Goal: Transaction & Acquisition: Purchase product/service

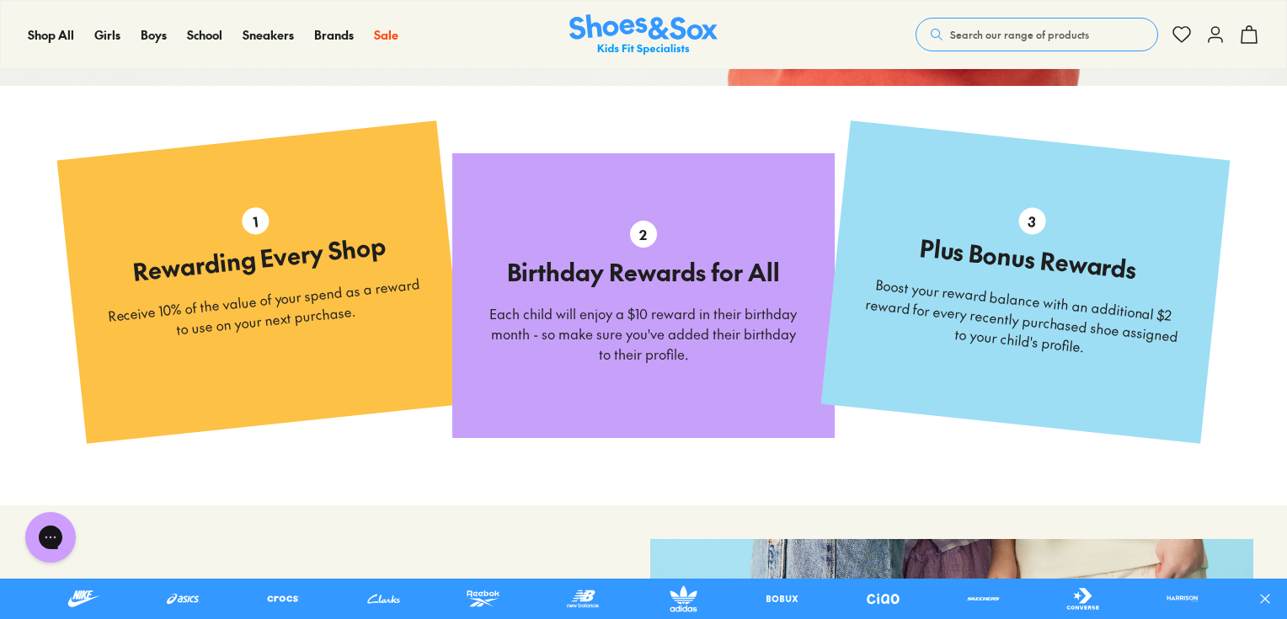
drag, startPoint x: 1039, startPoint y: 27, endPoint x: 1055, endPoint y: 0, distance: 31.4
click at [1040, 27] on span "Search our range of products" at bounding box center [1019, 34] width 139 height 15
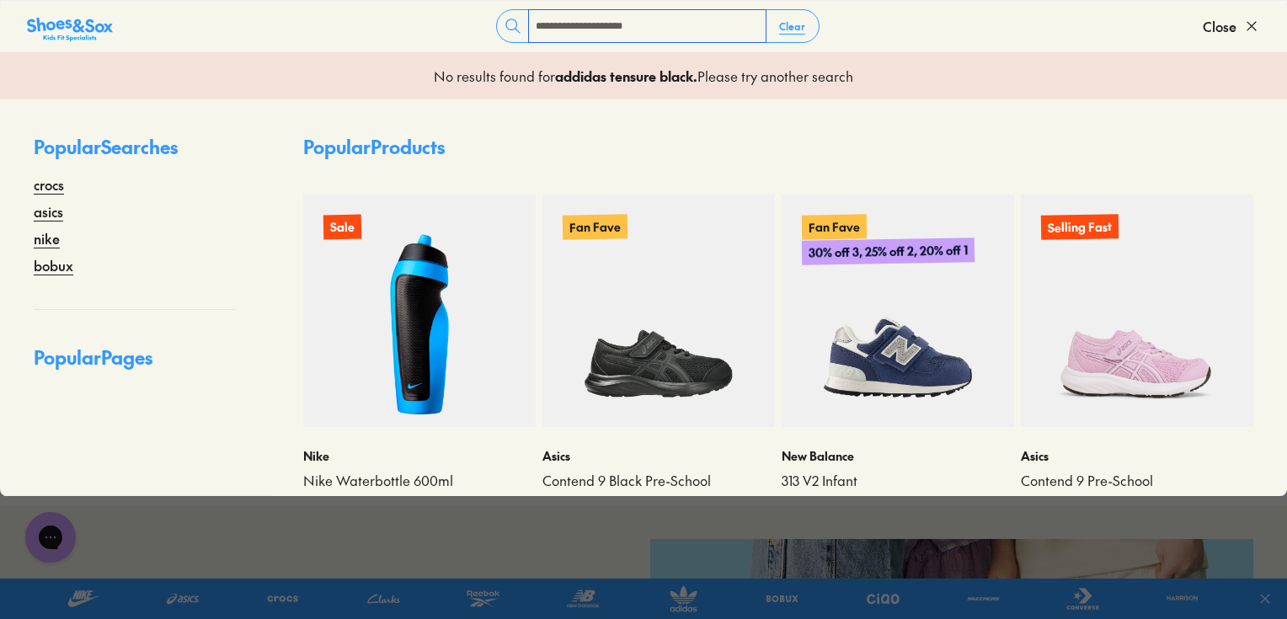
type input "**********"
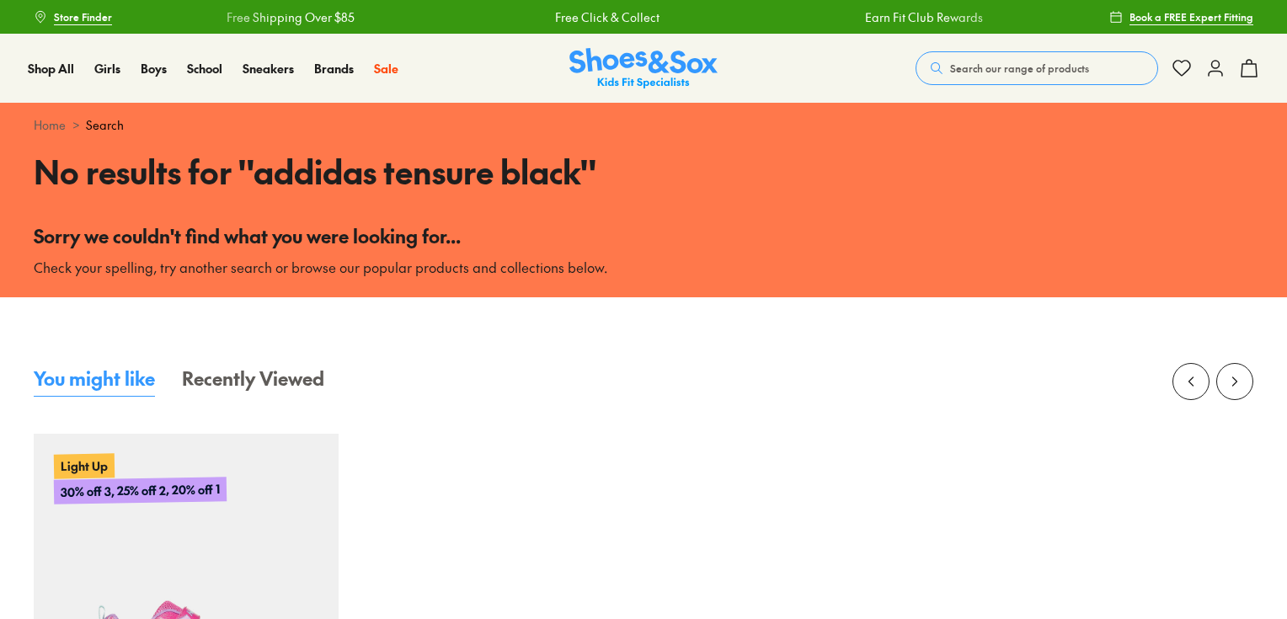
click at [1026, 67] on span "Search our range of products" at bounding box center [1019, 68] width 139 height 15
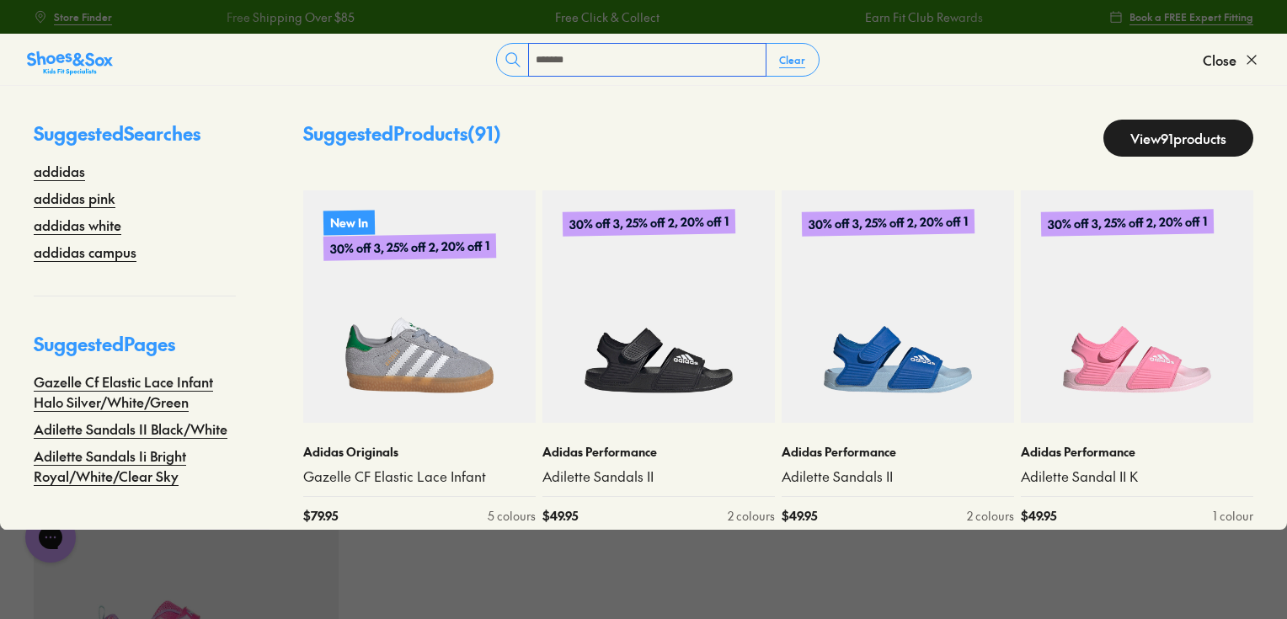
type input "*******"
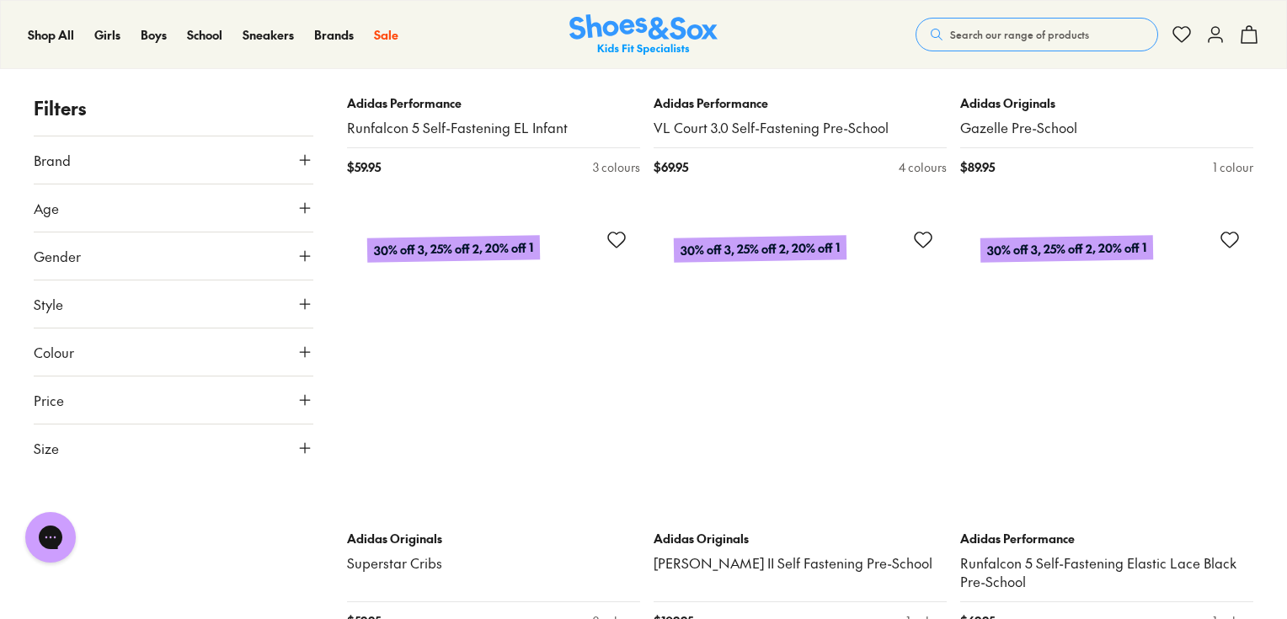
scroll to position [8761, 0]
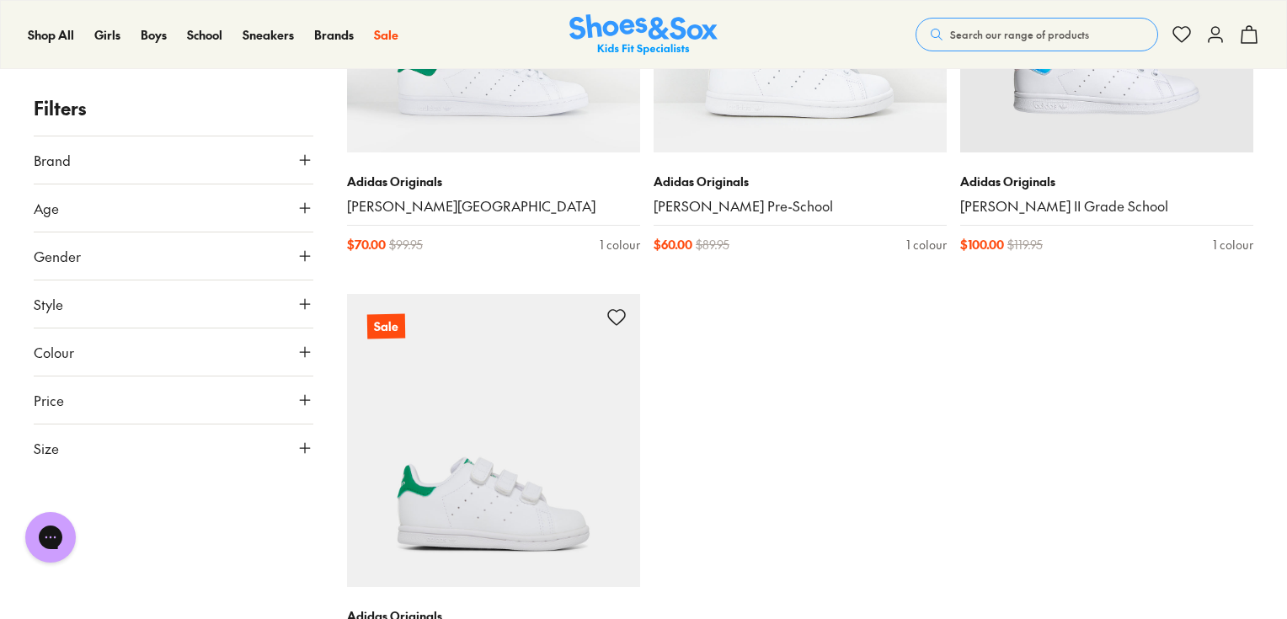
scroll to position [13479, 0]
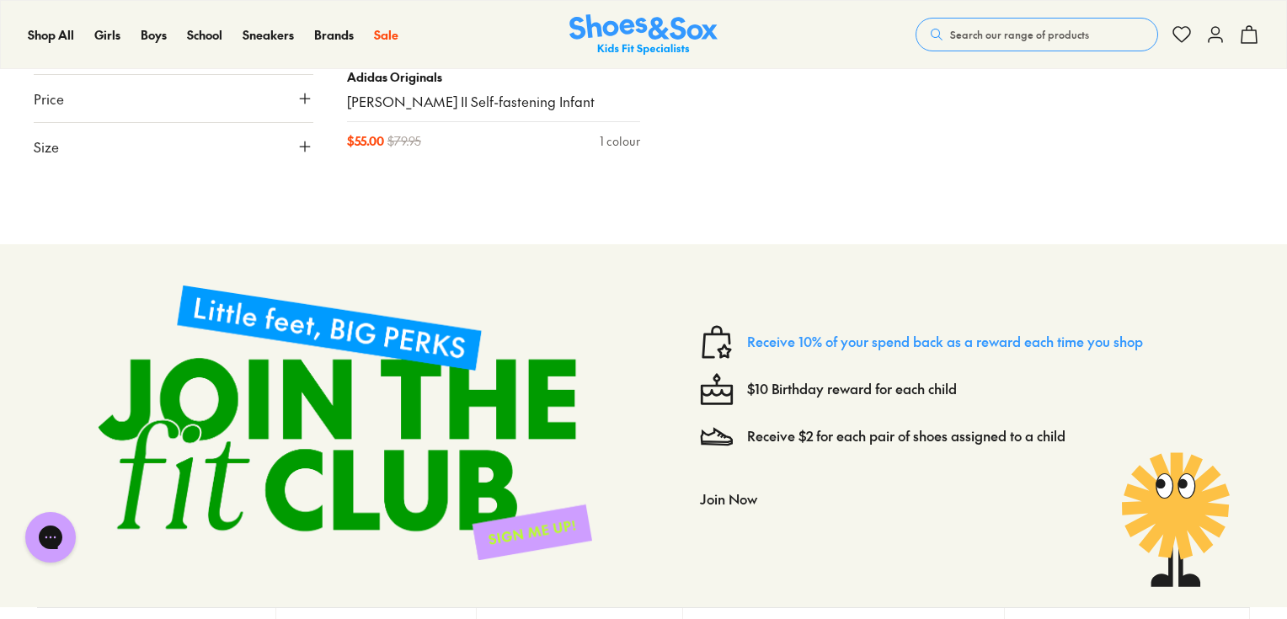
drag, startPoint x: 799, startPoint y: 246, endPoint x: 891, endPoint y: 329, distance: 124.0
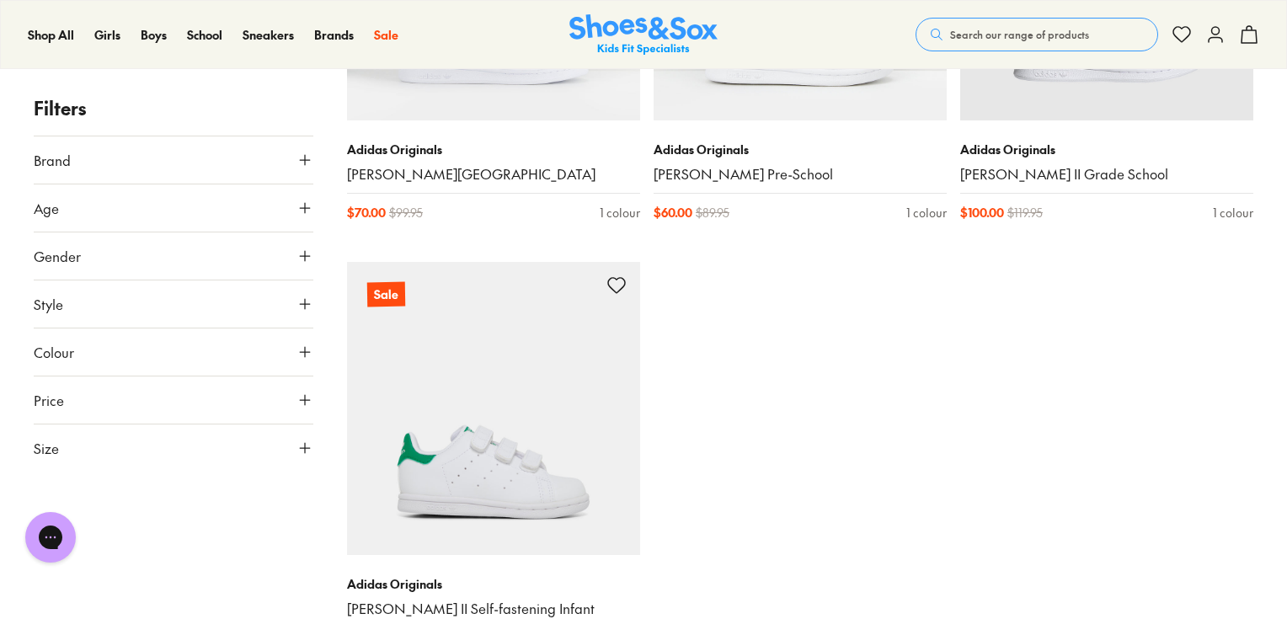
scroll to position [13255, 0]
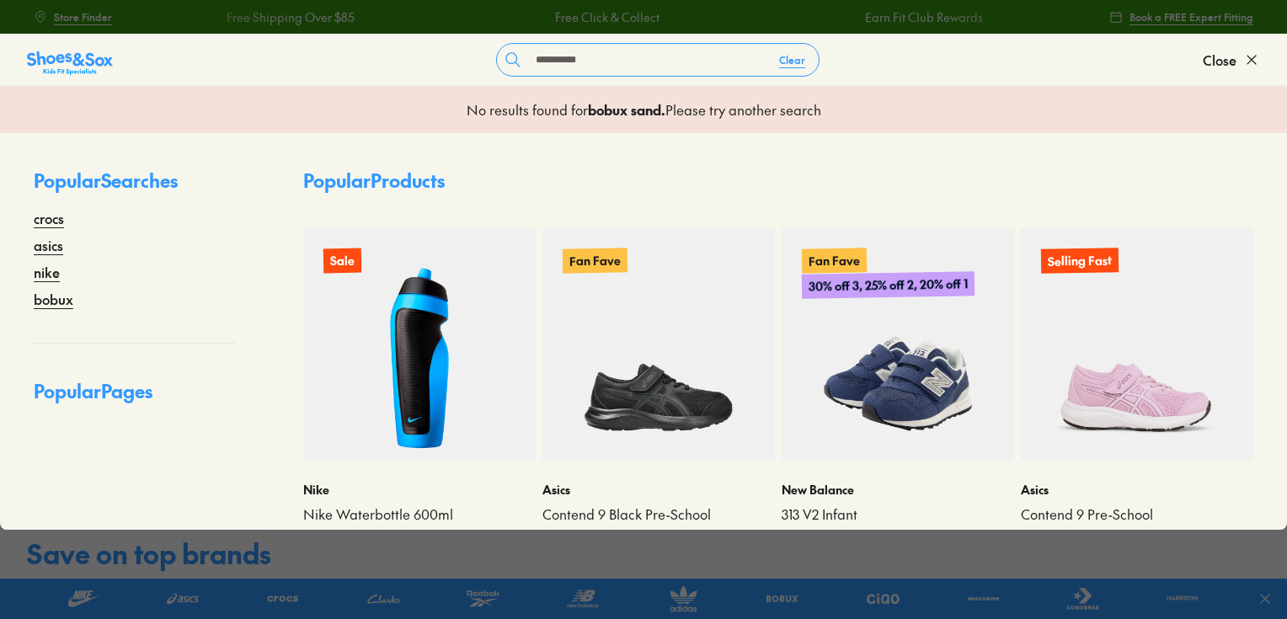
type input "**********"
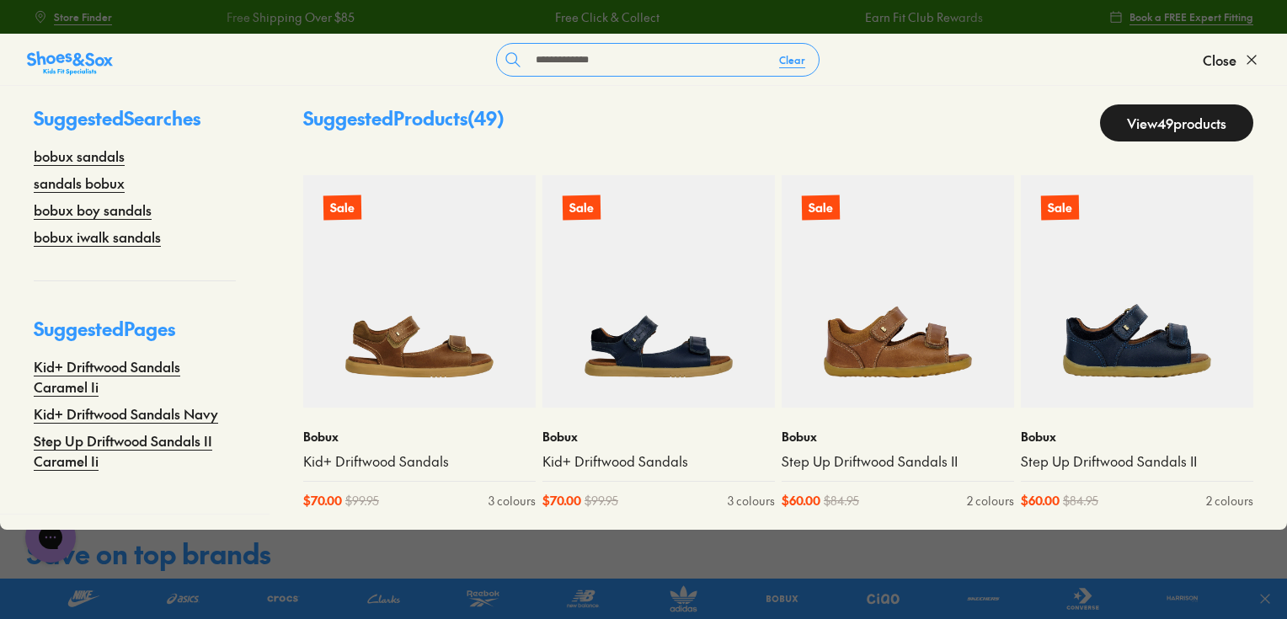
scroll to position [404, 0]
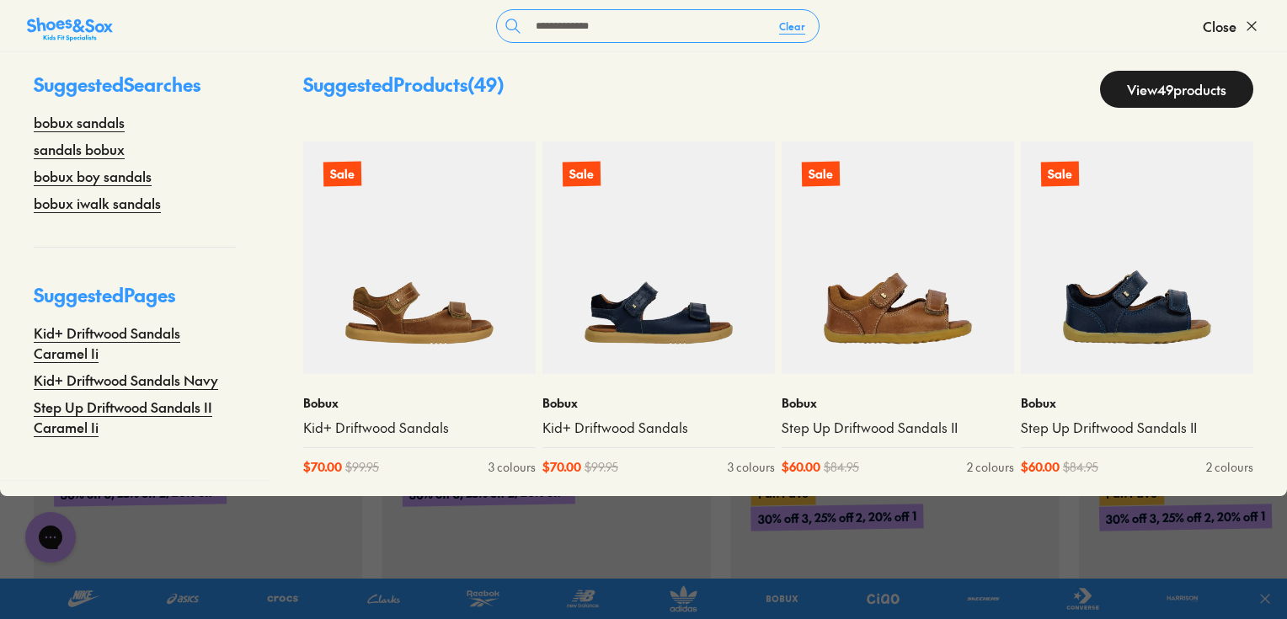
click at [1157, 83] on link "View 49 products" at bounding box center [1176, 89] width 153 height 37
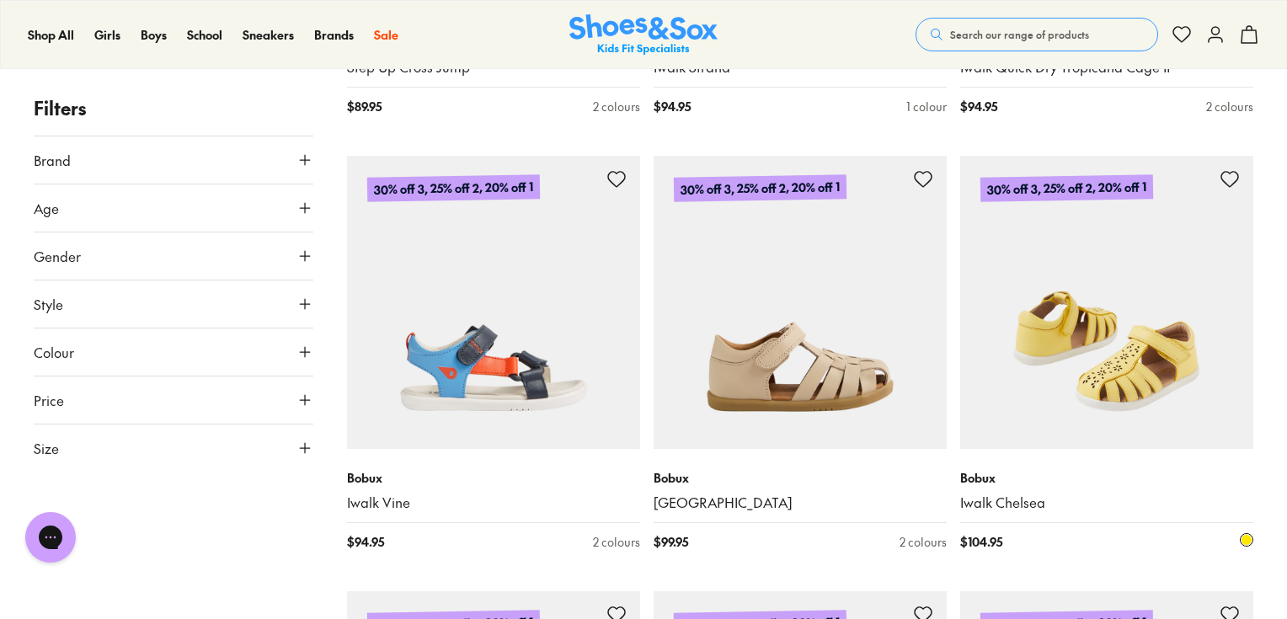
click at [1120, 361] on img at bounding box center [1106, 302] width 293 height 293
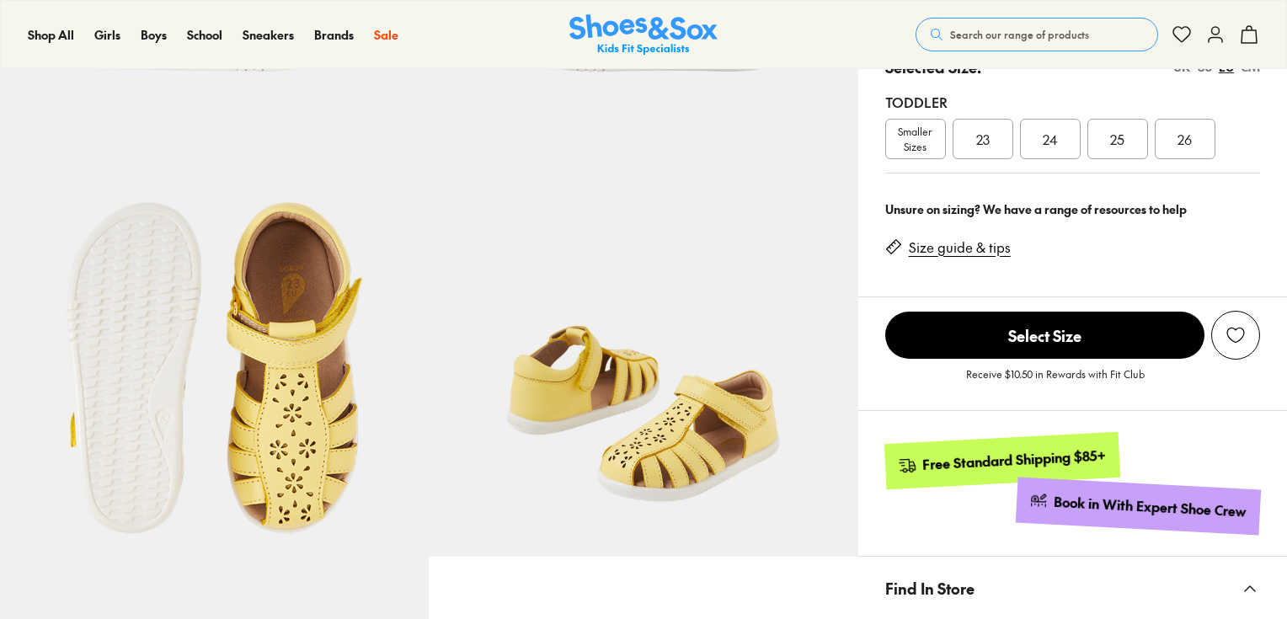
select select "*"
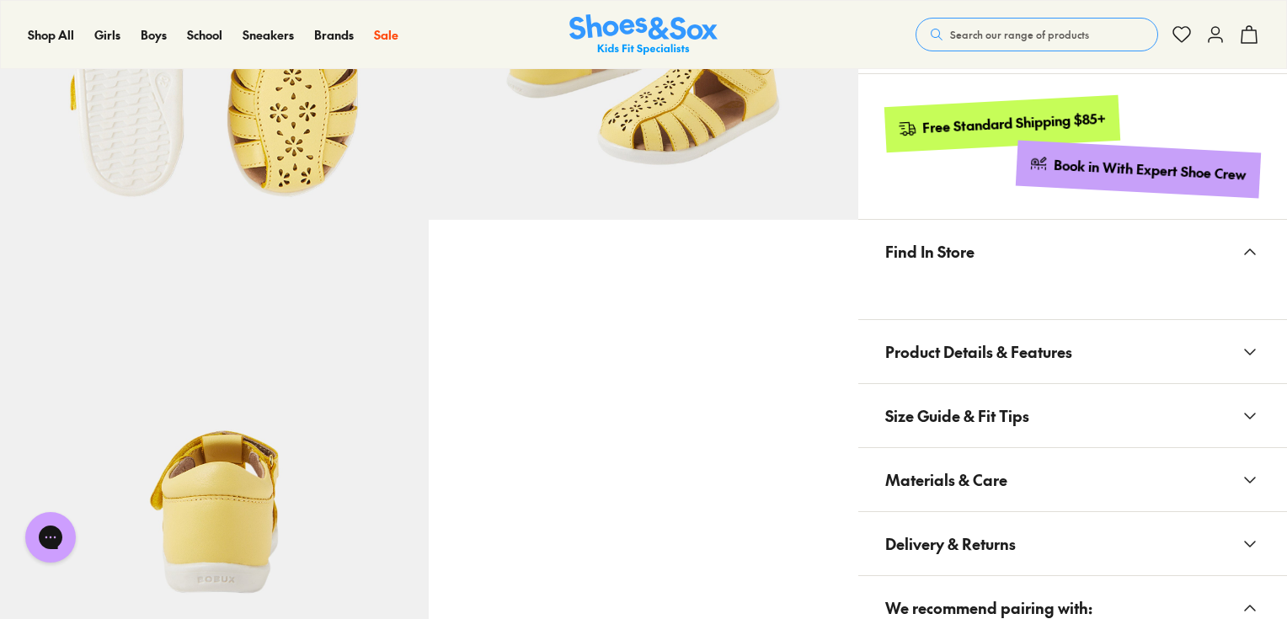
click at [947, 477] on span "Materials & Care" at bounding box center [946, 480] width 122 height 50
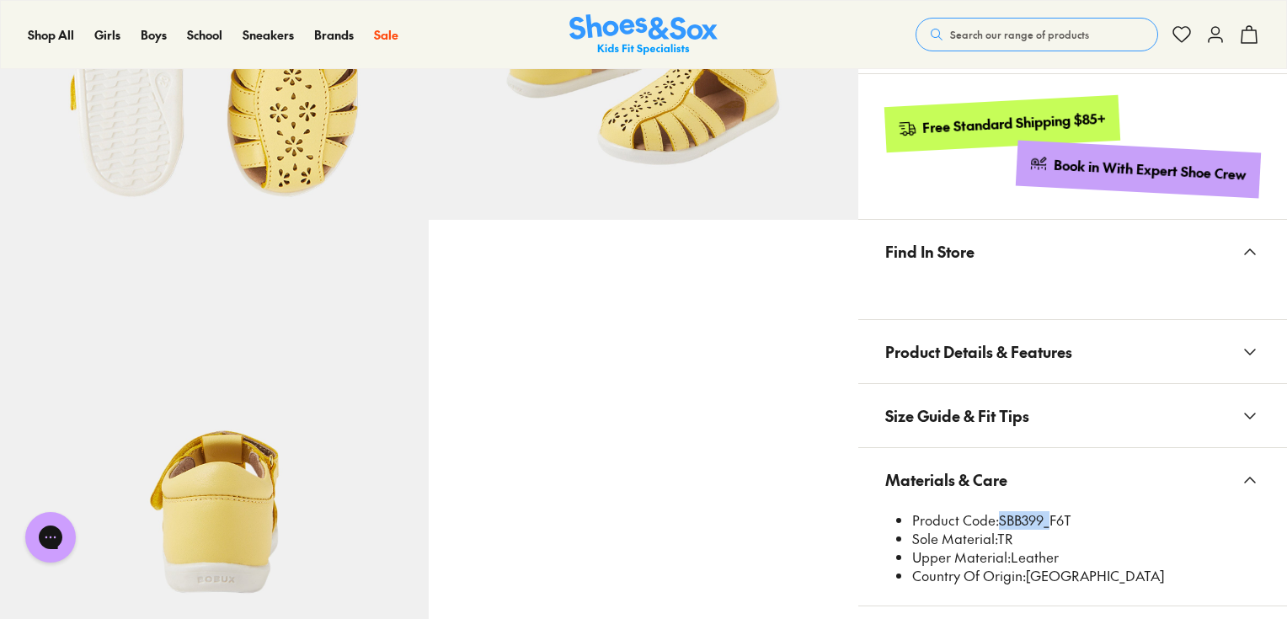
drag, startPoint x: 1045, startPoint y: 516, endPoint x: 1002, endPoint y: 511, distance: 43.2
click at [997, 514] on li "Product Code: SBB399_F6T" at bounding box center [1086, 520] width 348 height 19
copy li "SBB399"
